Goal: Check status

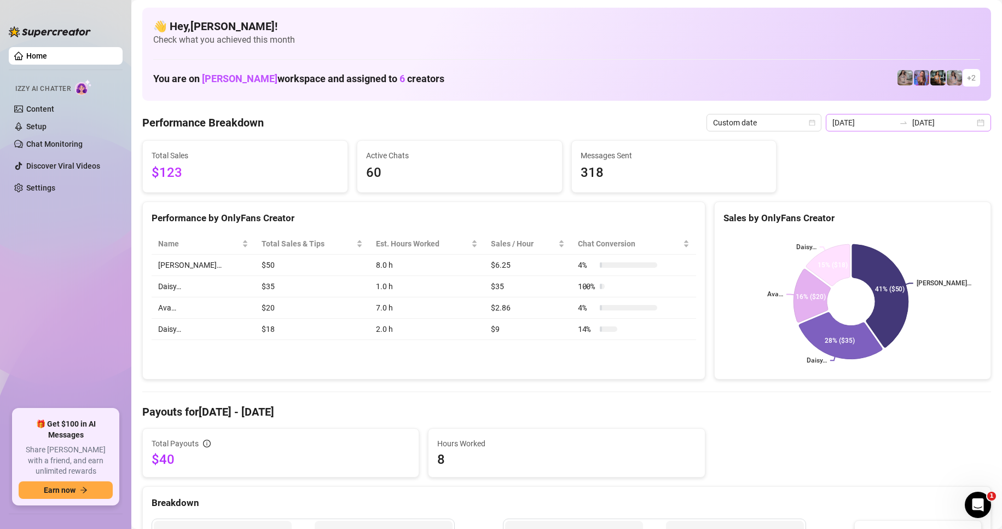
click at [974, 121] on div "[DATE] [DATE]" at bounding box center [908, 123] width 165 height 18
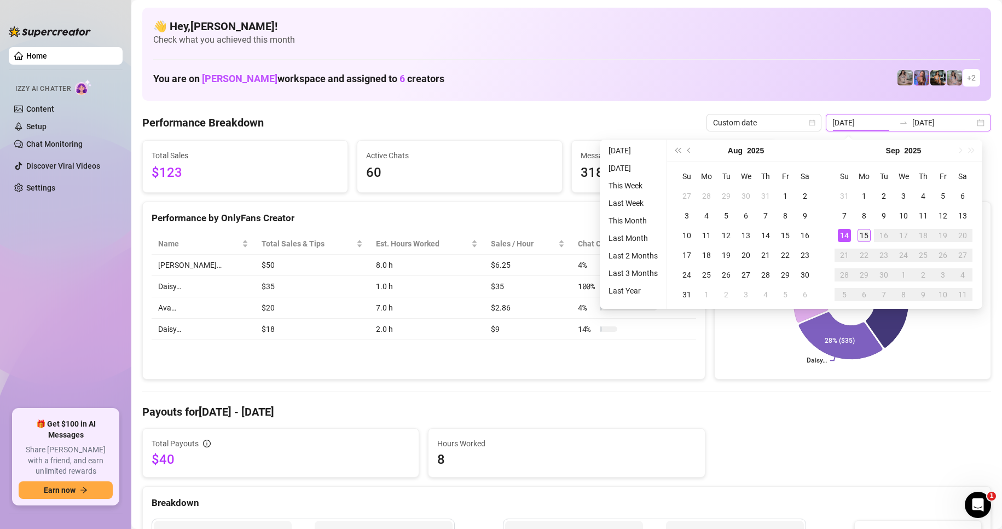
type input "[DATE]"
click at [859, 236] on div "15" at bounding box center [864, 235] width 13 height 13
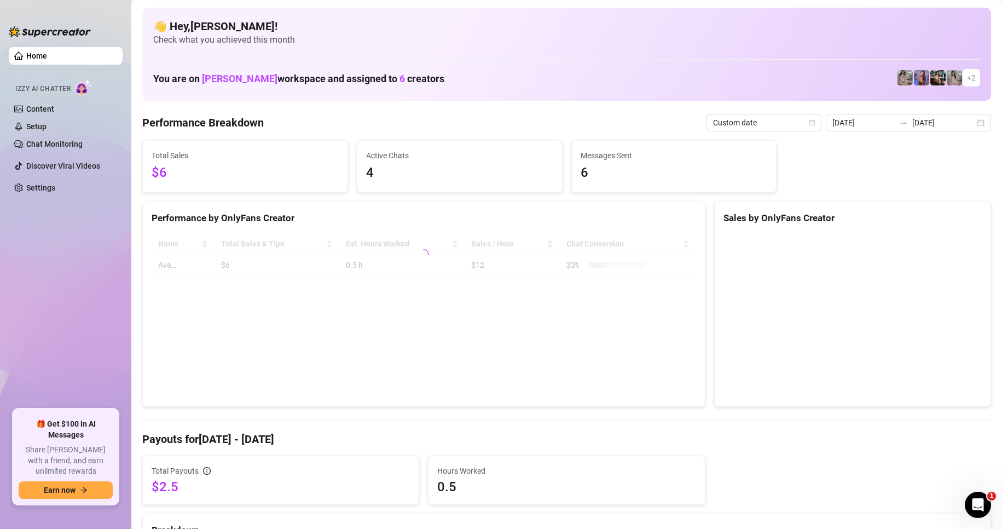
type input "[DATE]"
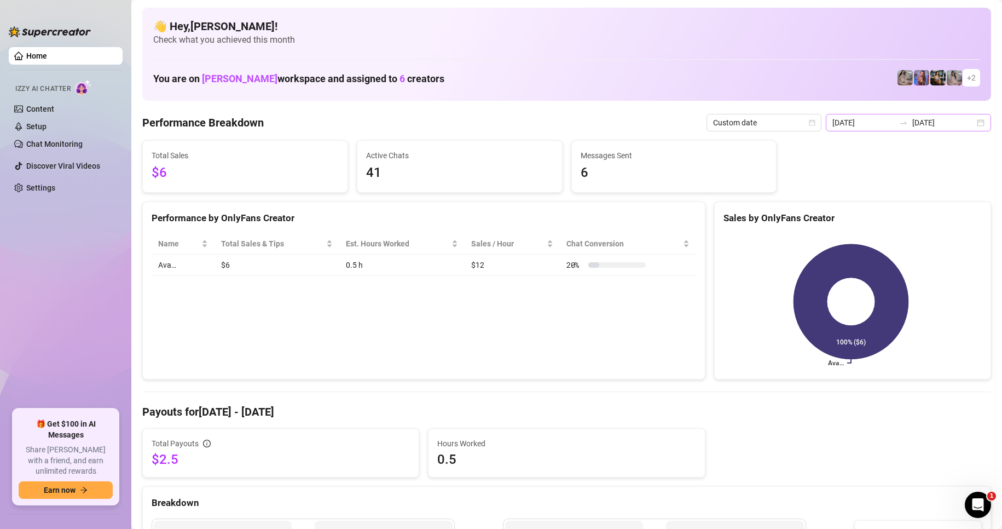
click at [977, 124] on div "[DATE] [DATE]" at bounding box center [908, 123] width 165 height 18
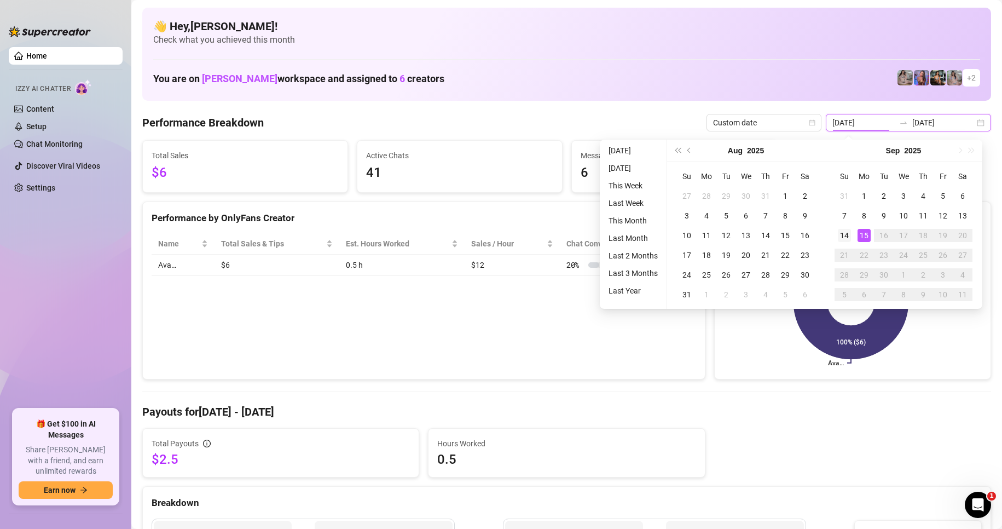
type input "[DATE]"
click at [843, 235] on div "14" at bounding box center [844, 235] width 13 height 13
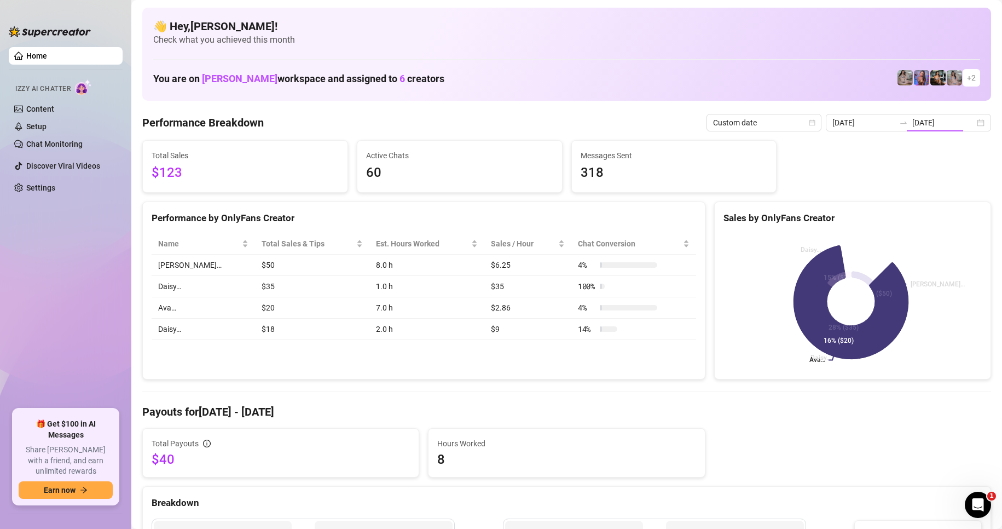
type input "[DATE]"
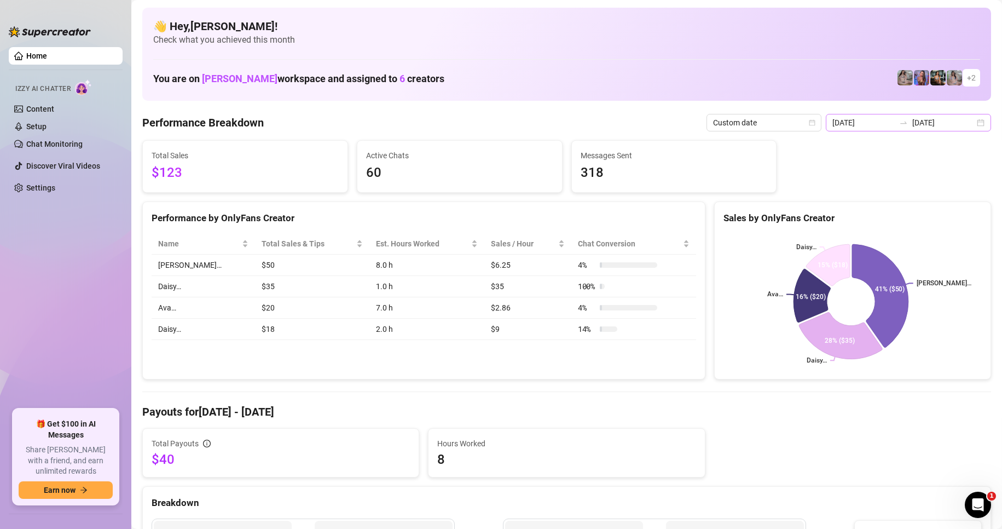
click at [979, 123] on div "[DATE] [DATE]" at bounding box center [908, 123] width 165 height 18
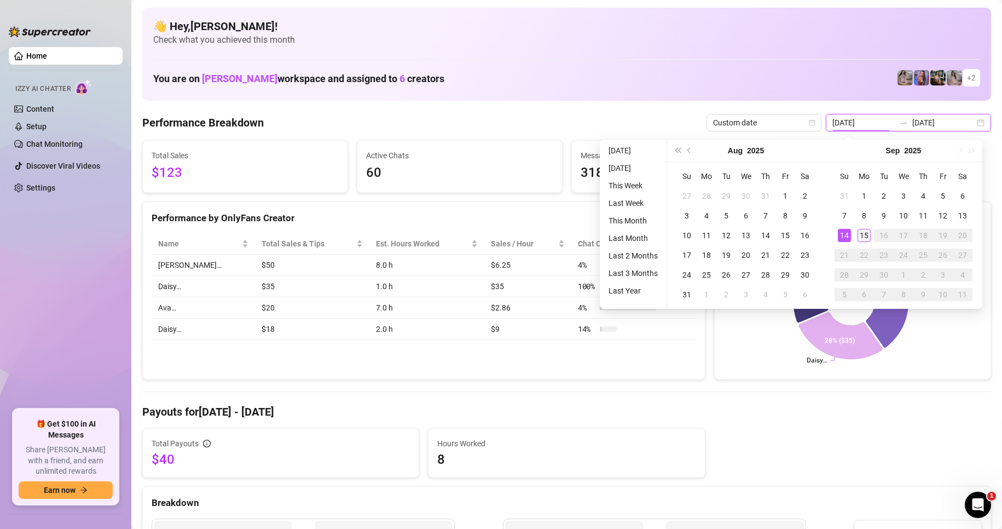
type input "[DATE]"
click at [865, 236] on div "15" at bounding box center [864, 235] width 13 height 13
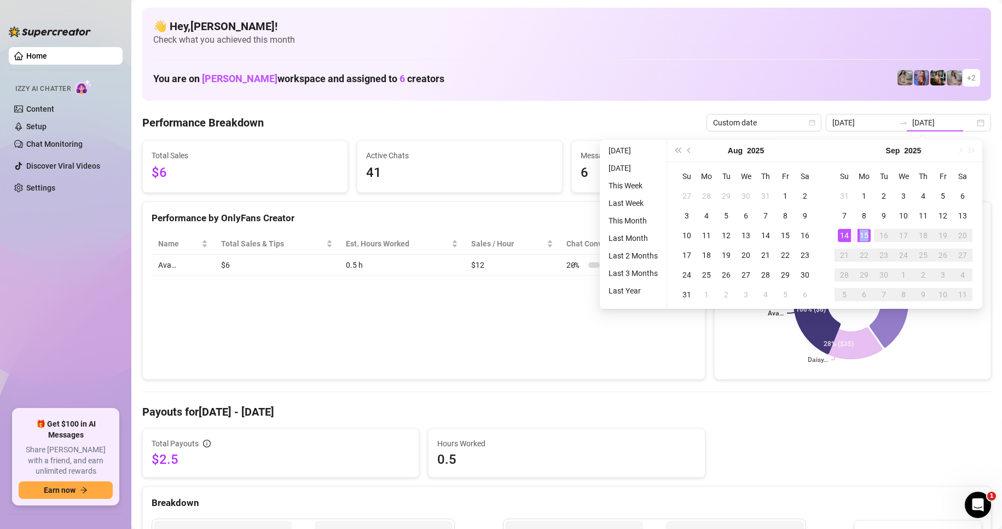
type input "[DATE]"
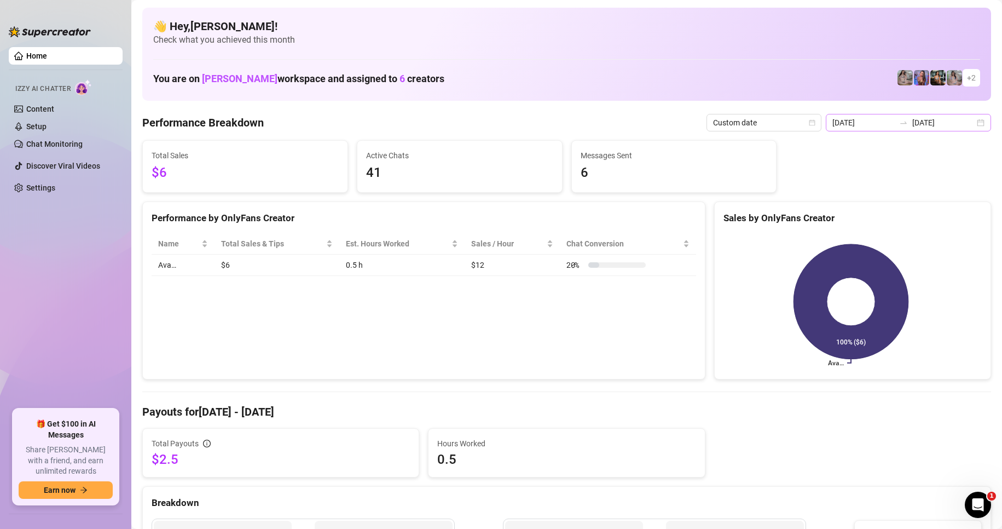
click at [969, 128] on div "[DATE] [DATE]" at bounding box center [908, 123] width 165 height 18
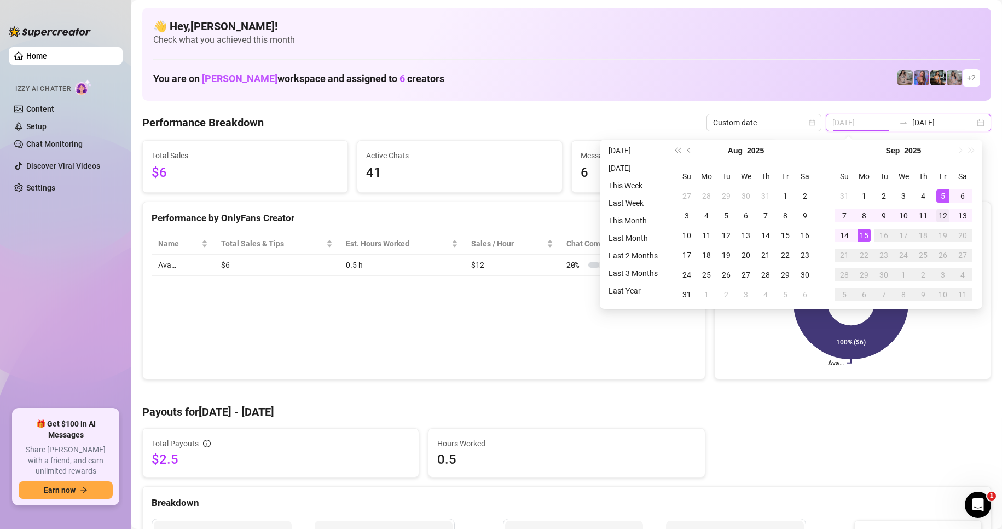
type input "[DATE]"
click at [935, 210] on td "12" at bounding box center [943, 216] width 20 height 20
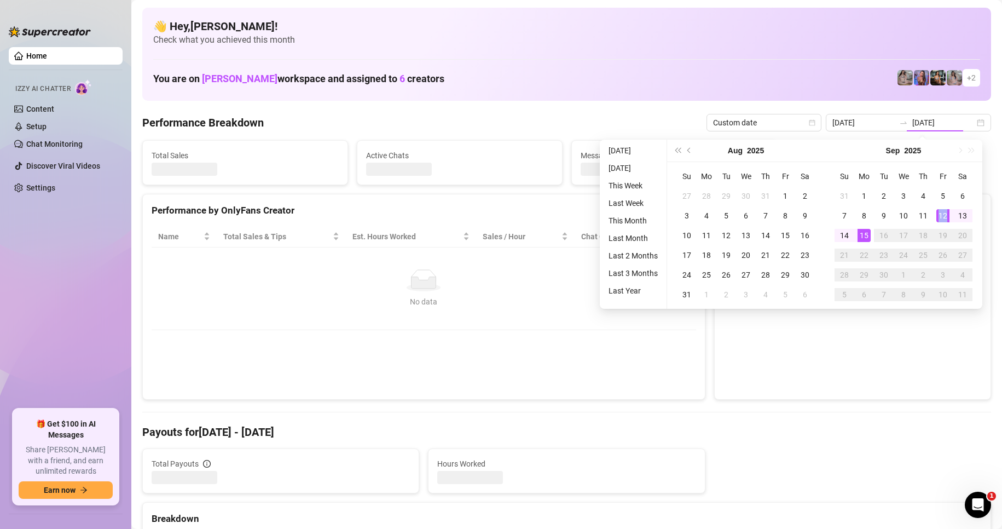
type input "[DATE]"
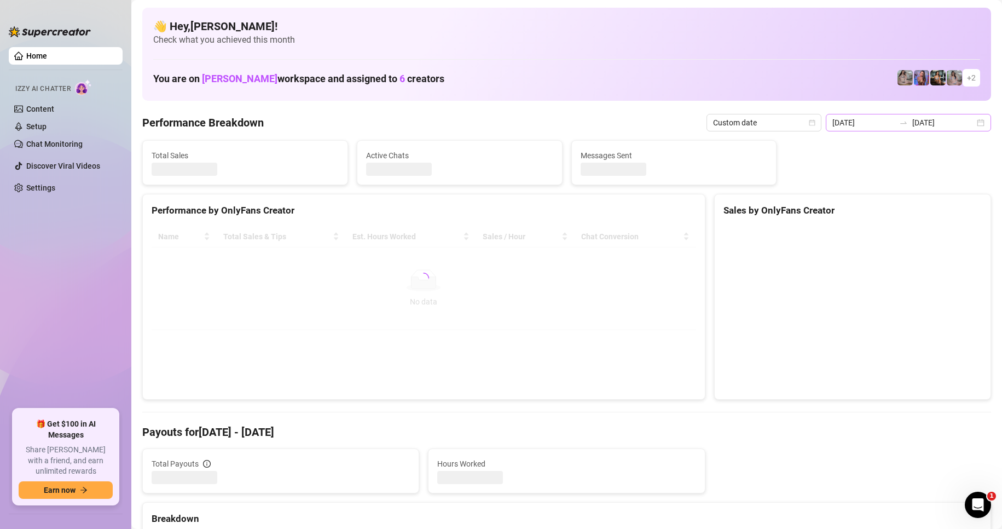
click at [967, 122] on div "[DATE] [DATE]" at bounding box center [908, 123] width 165 height 18
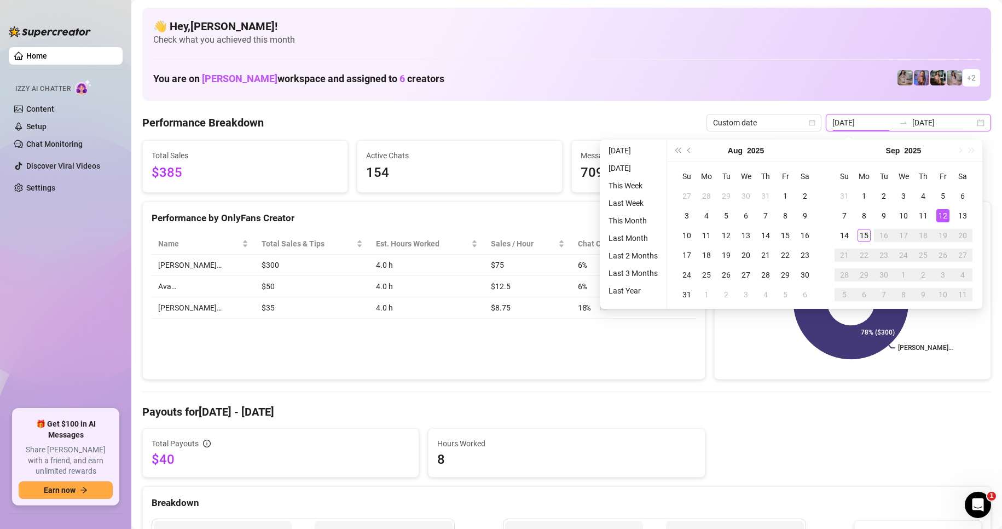
type input "[DATE]"
click at [871, 235] on td "15" at bounding box center [864, 235] width 20 height 20
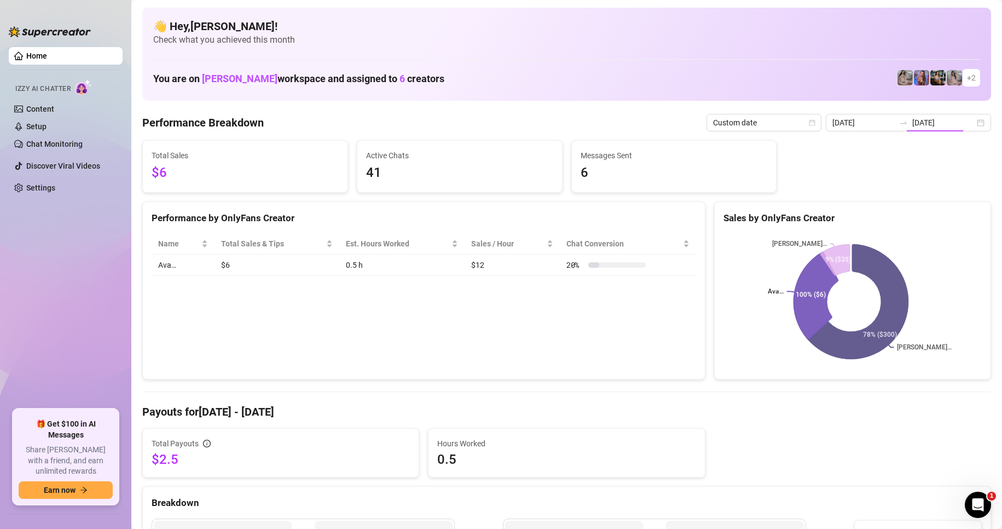
type input "[DATE]"
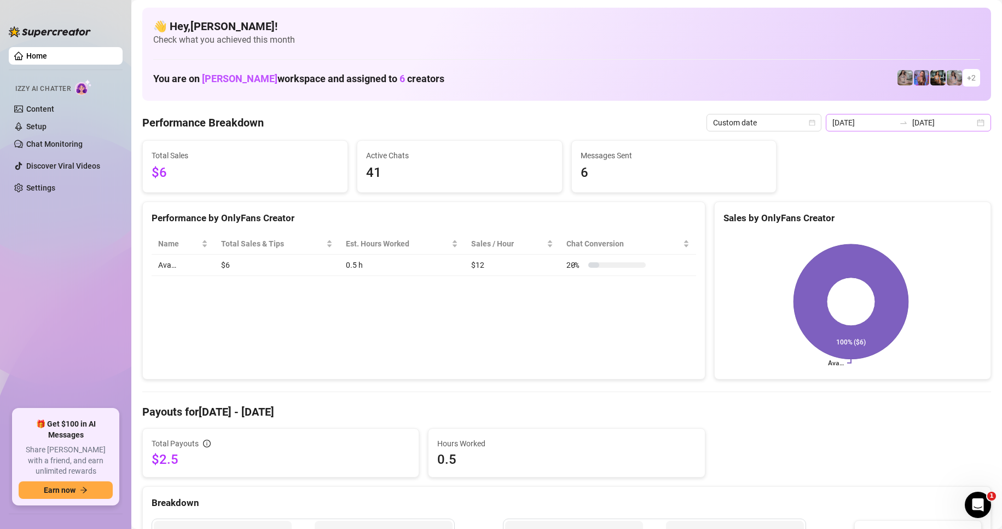
click at [978, 120] on div "[DATE] [DATE]" at bounding box center [908, 123] width 165 height 18
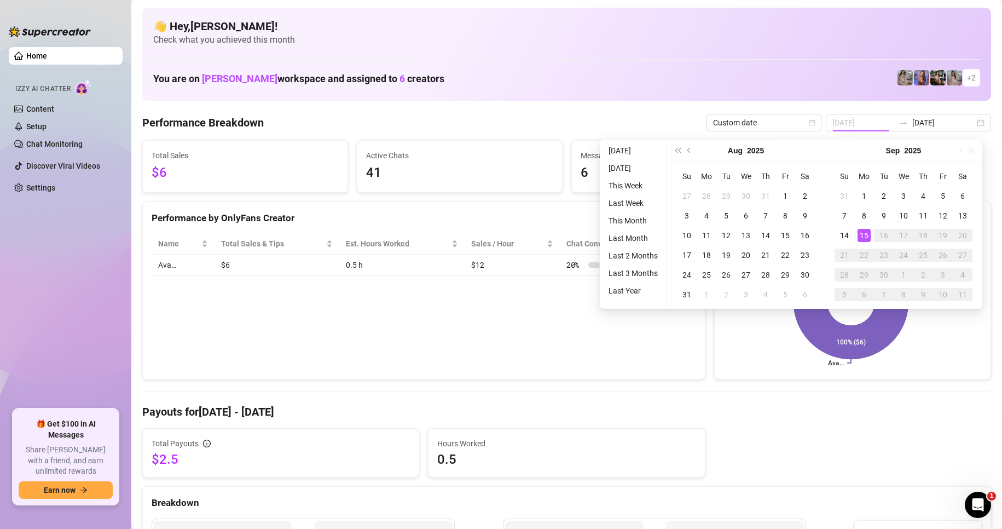
click at [859, 230] on div "15" at bounding box center [864, 235] width 13 height 13
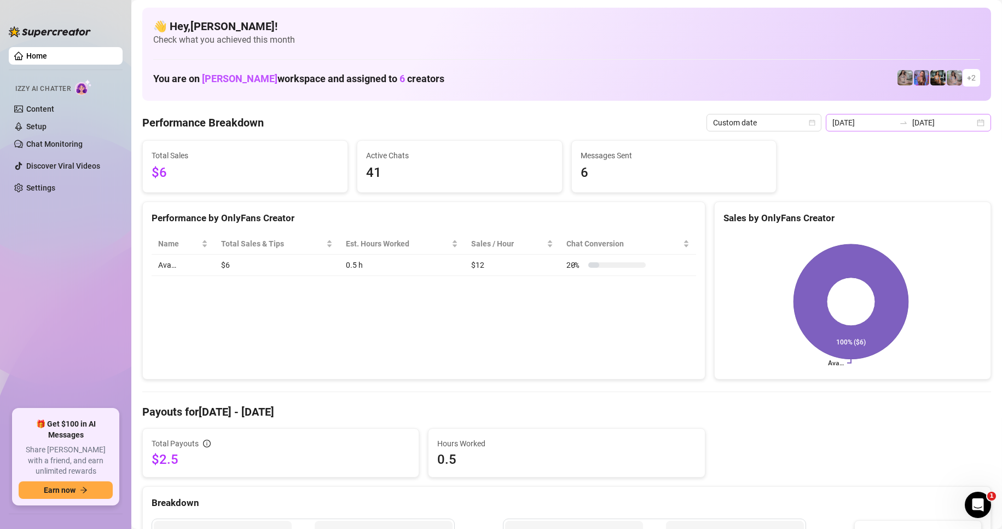
click at [977, 124] on div "[DATE] [DATE]" at bounding box center [908, 123] width 165 height 18
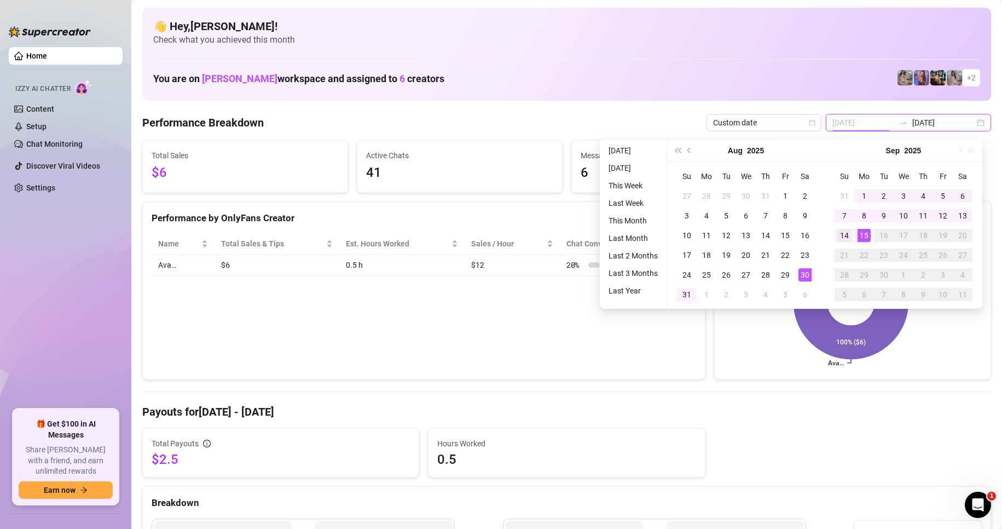
type input "[DATE]"
click at [849, 232] on div "14" at bounding box center [844, 235] width 13 height 13
click at [858, 233] on div "15" at bounding box center [864, 235] width 13 height 13
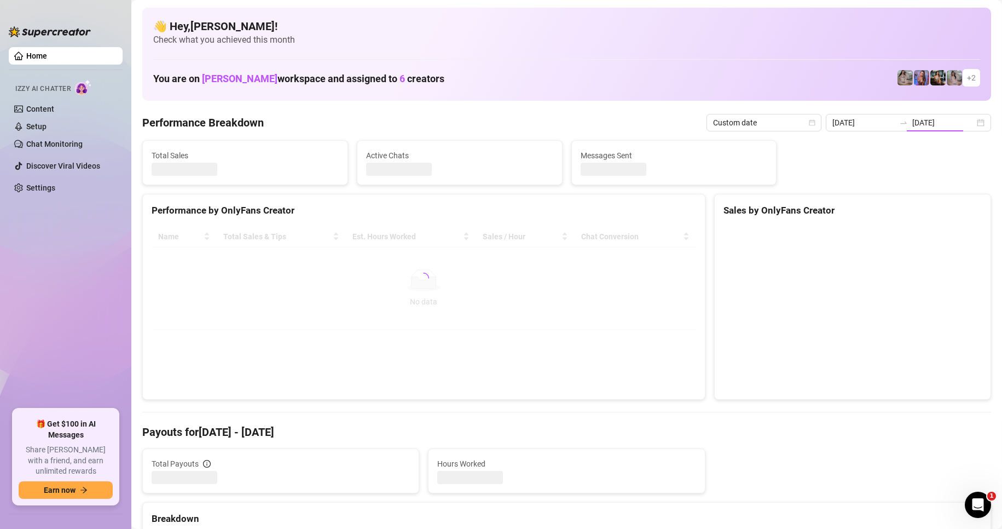
type input "[DATE]"
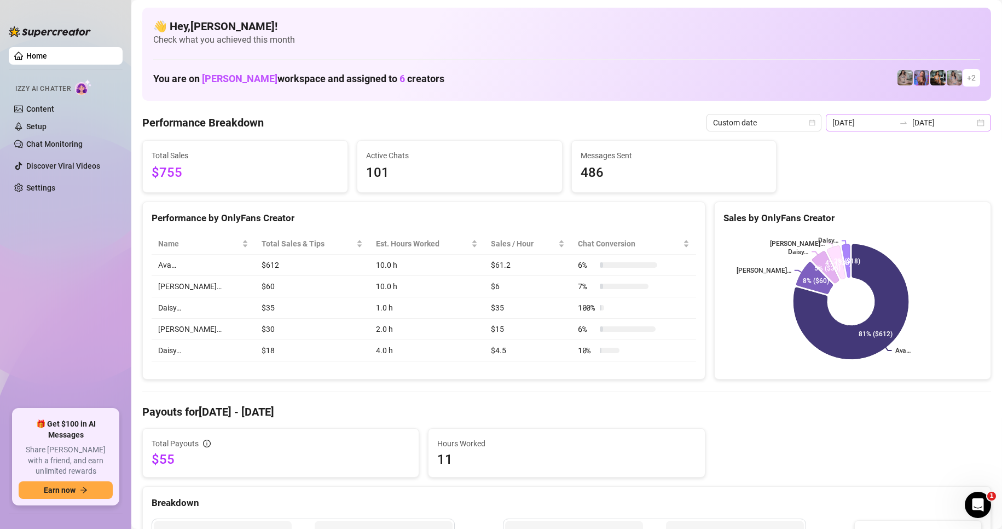
click at [975, 123] on div "[DATE] [DATE]" at bounding box center [908, 123] width 165 height 18
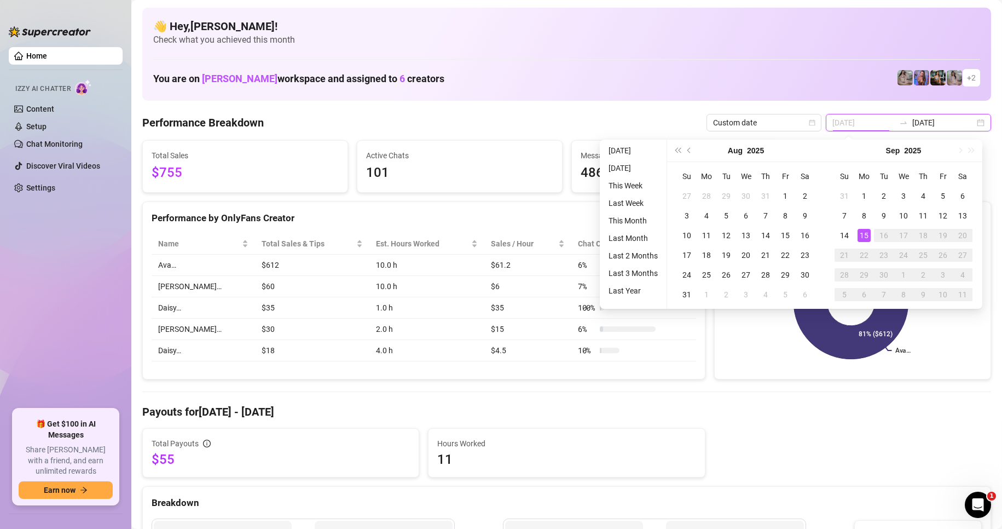
type input "[DATE]"
click at [860, 230] on div "15" at bounding box center [864, 235] width 13 height 13
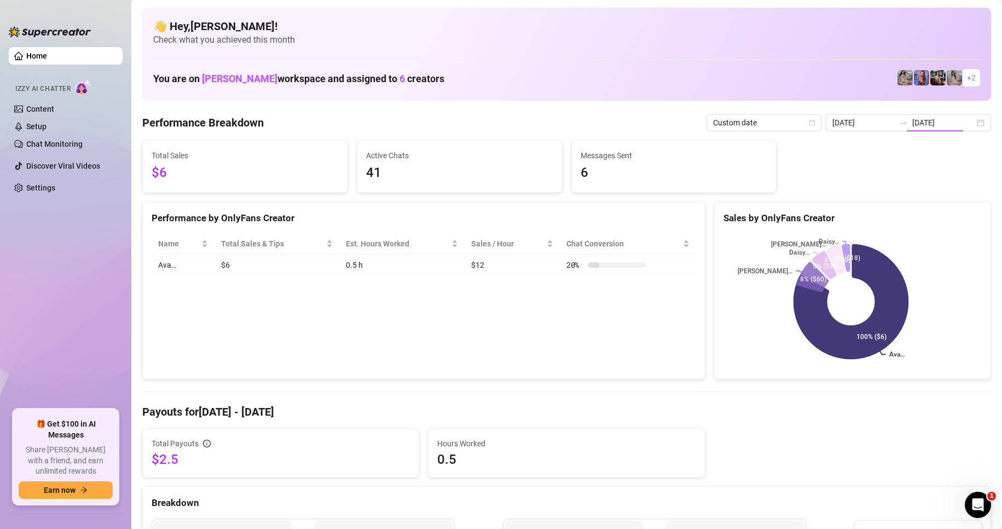
type input "[DATE]"
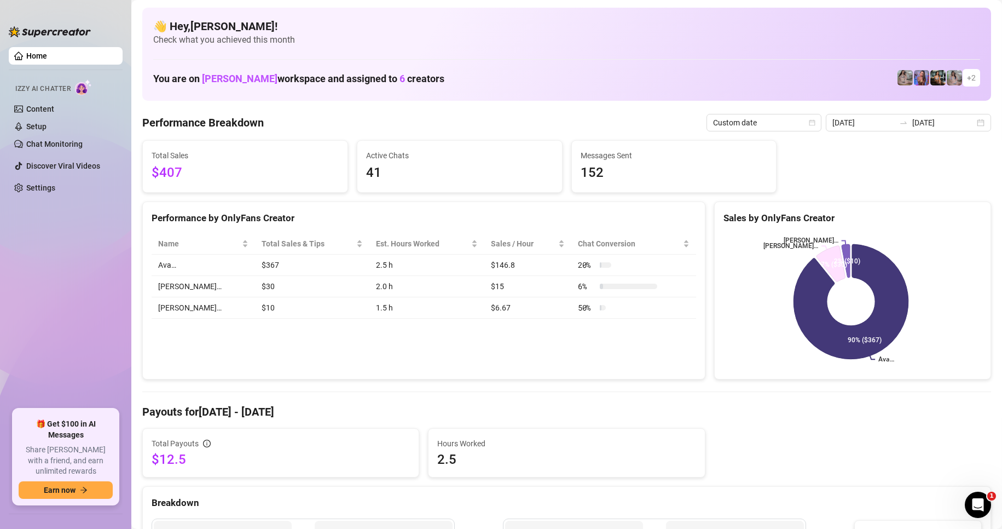
click at [175, 266] on td "Ava…" at bounding box center [203, 264] width 103 height 21
click at [966, 123] on div "[DATE] [DATE]" at bounding box center [908, 123] width 165 height 18
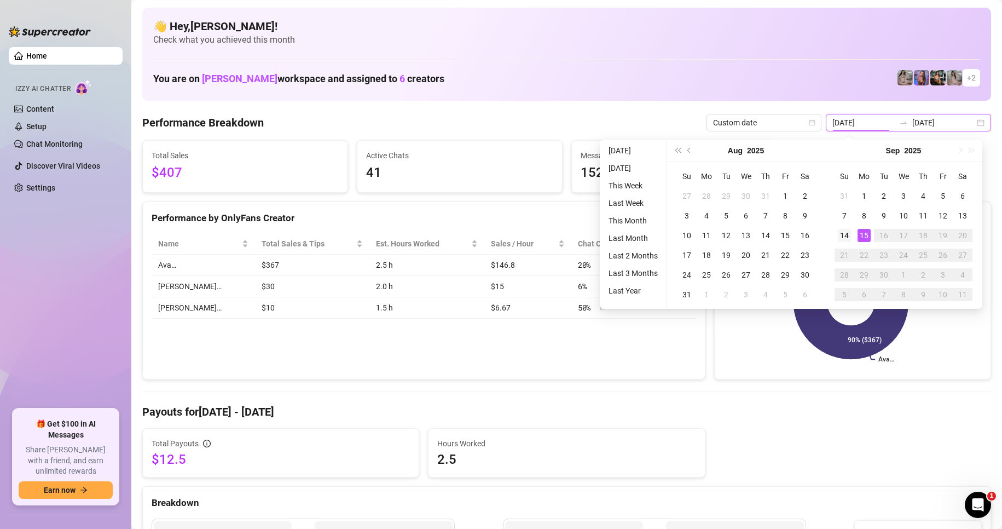
type input "[DATE]"
click at [842, 238] on div "14" at bounding box center [844, 235] width 13 height 13
click at [842, 236] on div "14" at bounding box center [844, 235] width 13 height 13
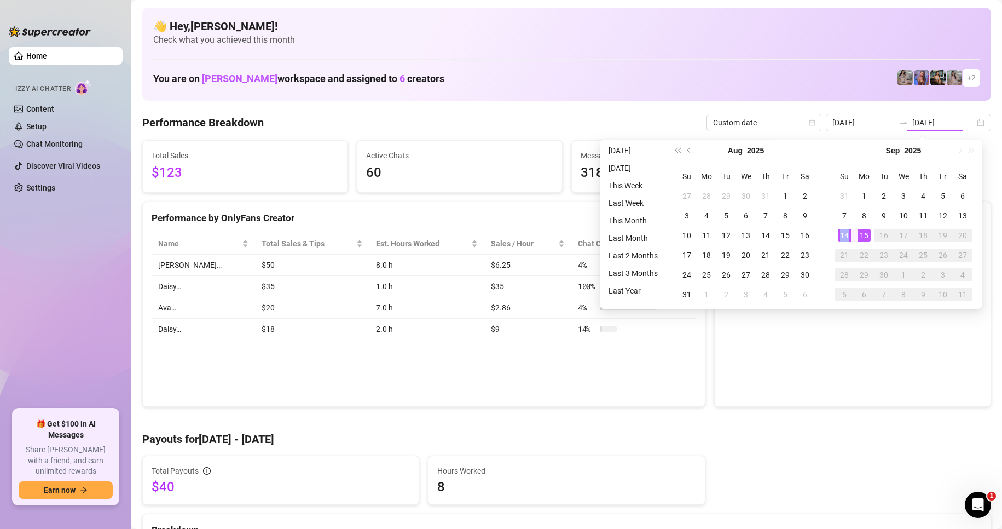
type input "[DATE]"
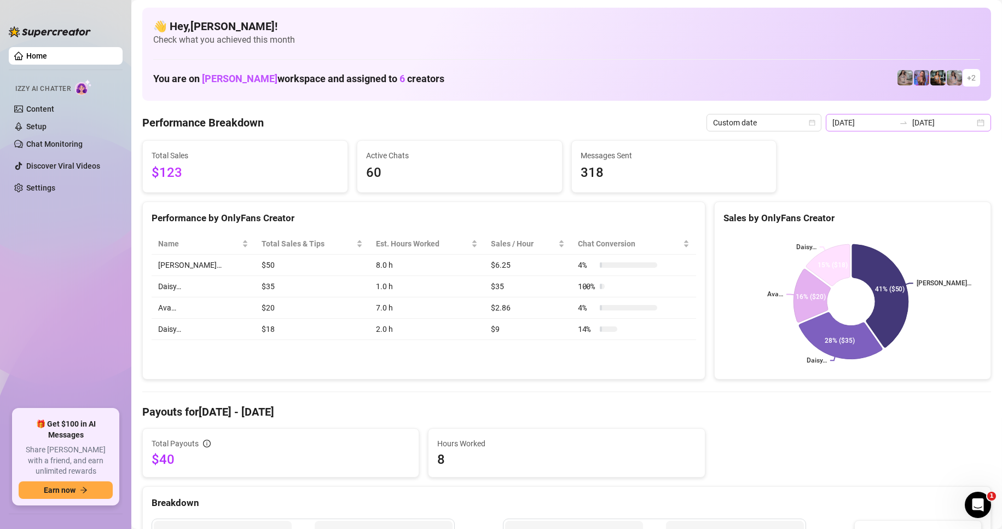
click at [969, 124] on div "[DATE] [DATE]" at bounding box center [908, 123] width 165 height 18
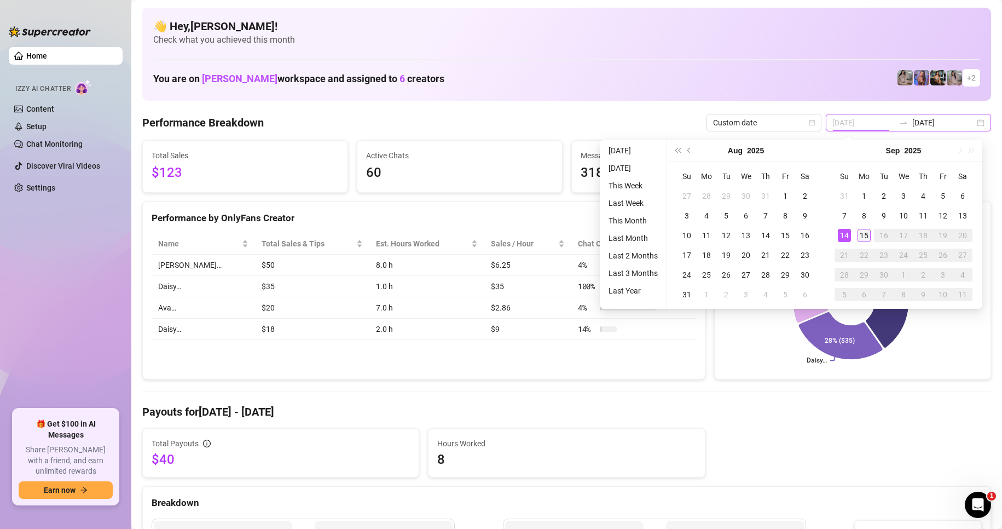
type input "[DATE]"
click at [860, 235] on div "15" at bounding box center [864, 235] width 13 height 13
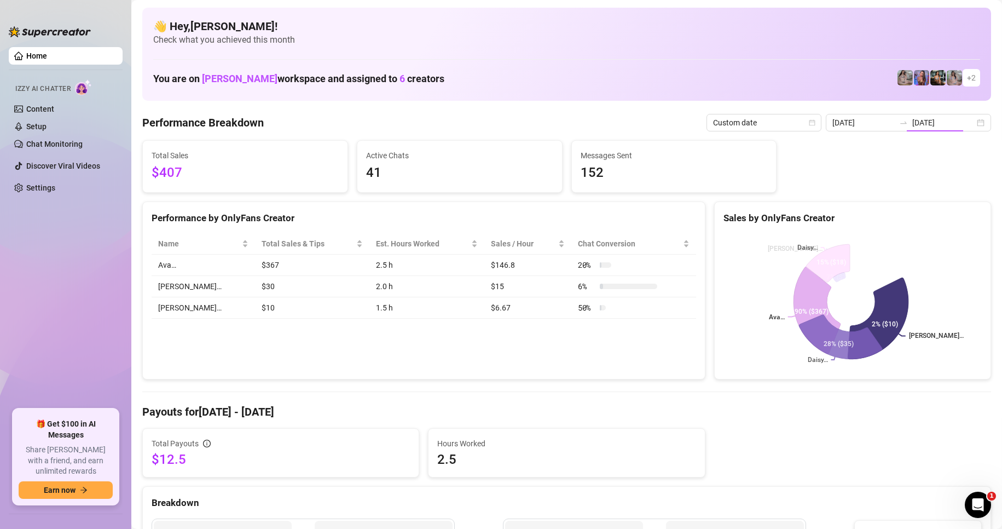
type input "[DATE]"
